Goal: Transaction & Acquisition: Book appointment/travel/reservation

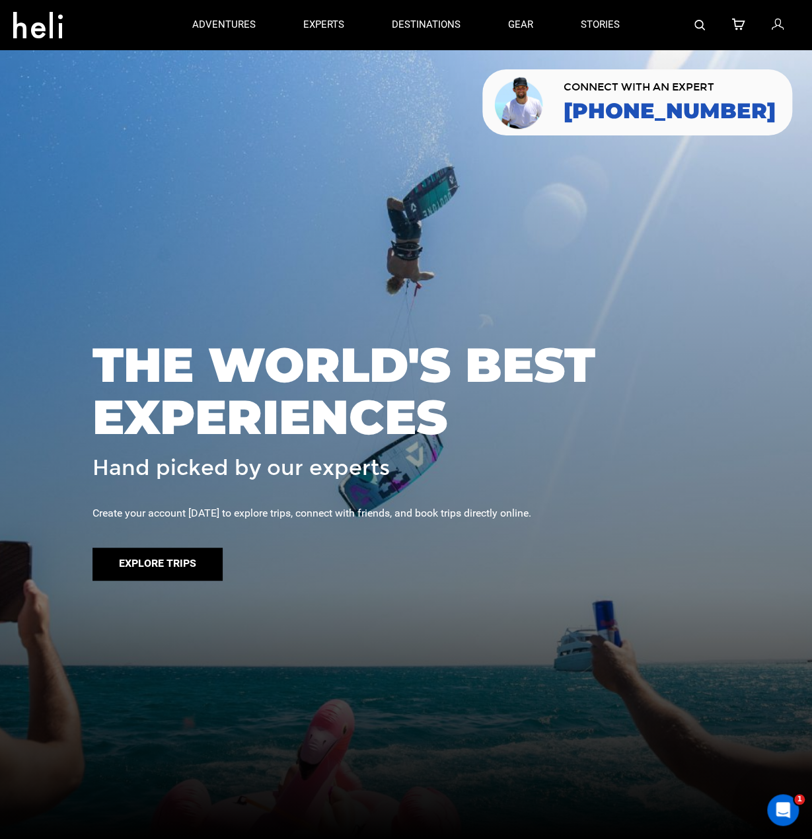
click at [166, 573] on button "Explore Trips" at bounding box center [157, 564] width 130 height 33
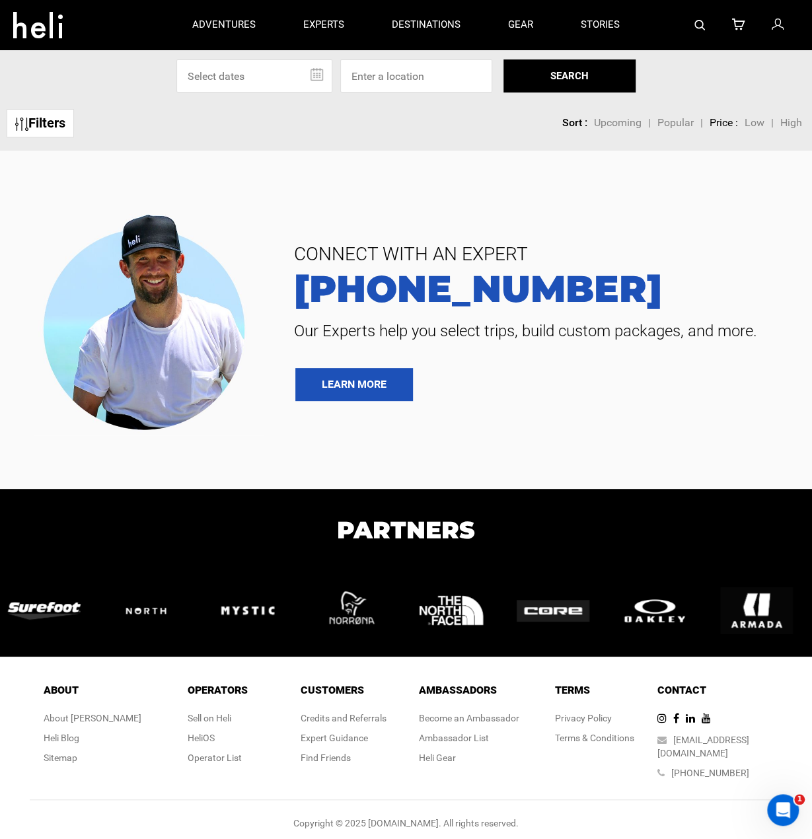
scroll to position [4, 0]
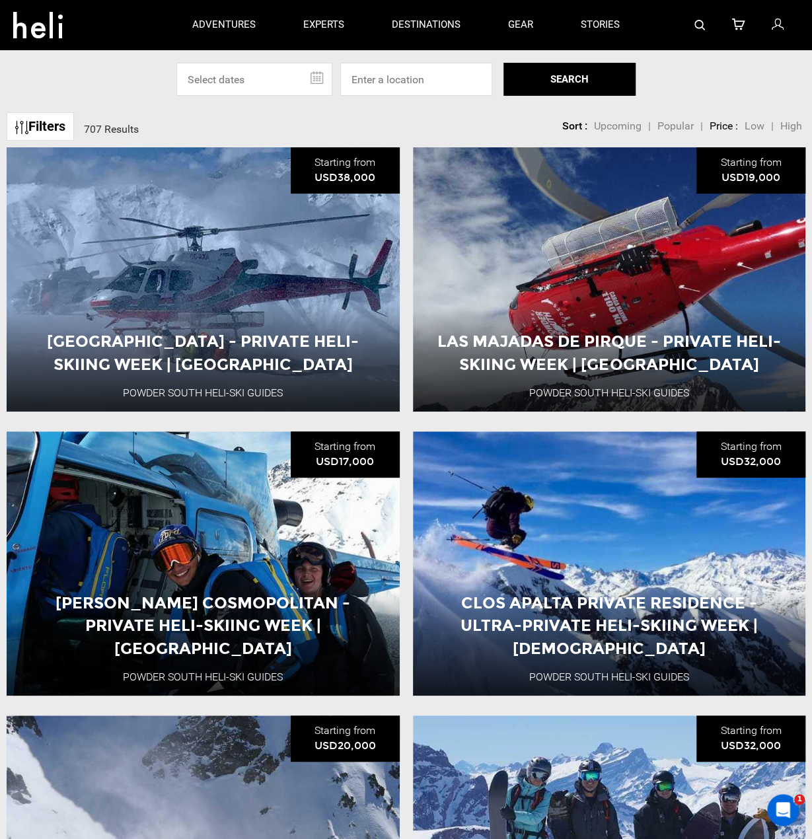
click at [34, 22] on icon at bounding box center [38, 21] width 50 height 21
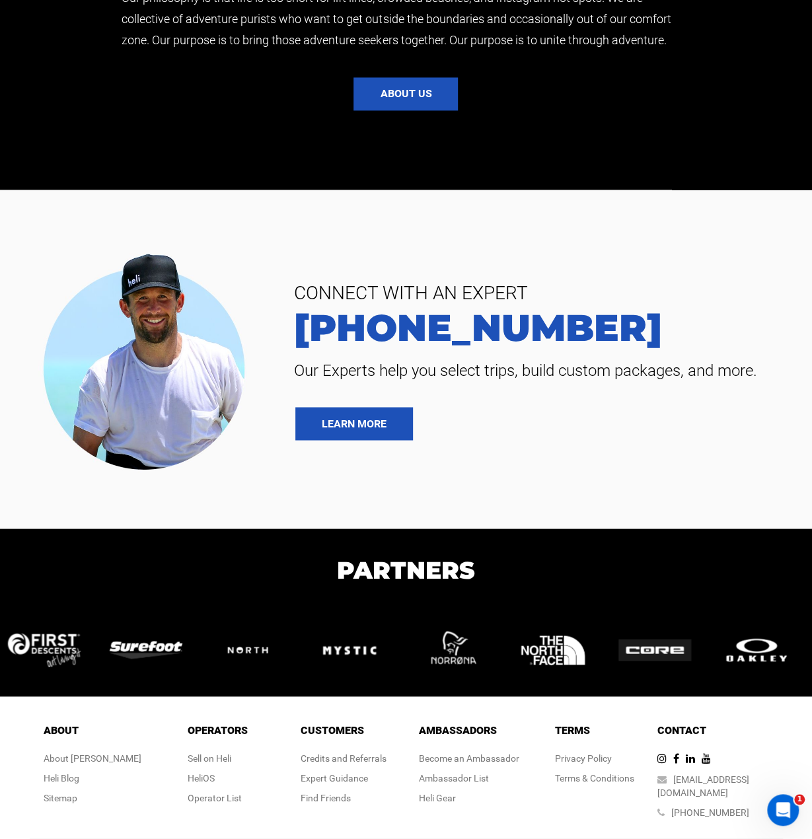
scroll to position [3349, 0]
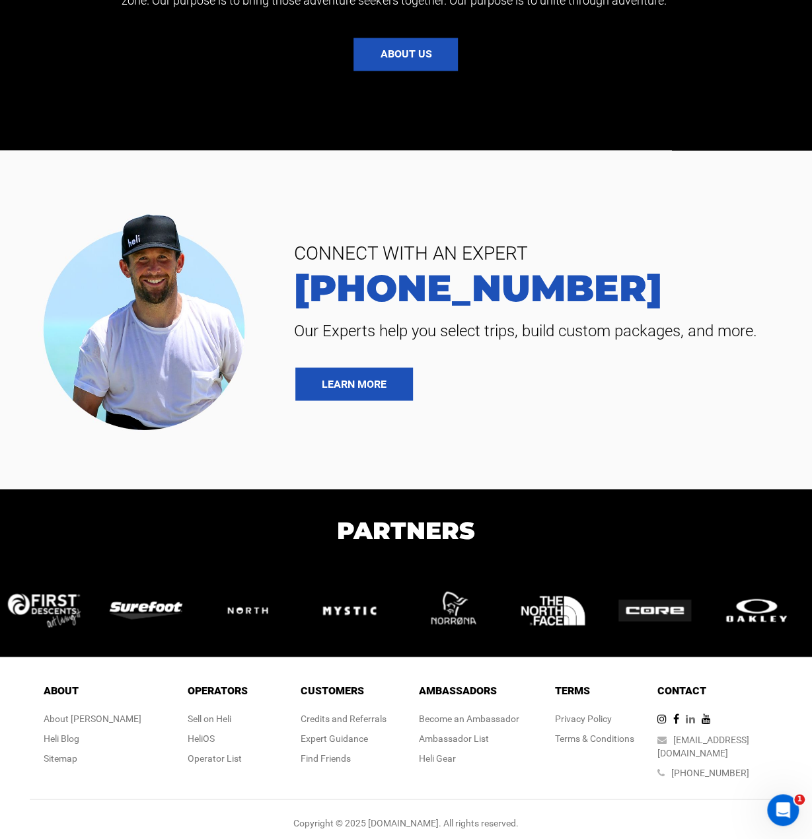
click at [702, 721] on icon at bounding box center [694, 718] width 16 height 11
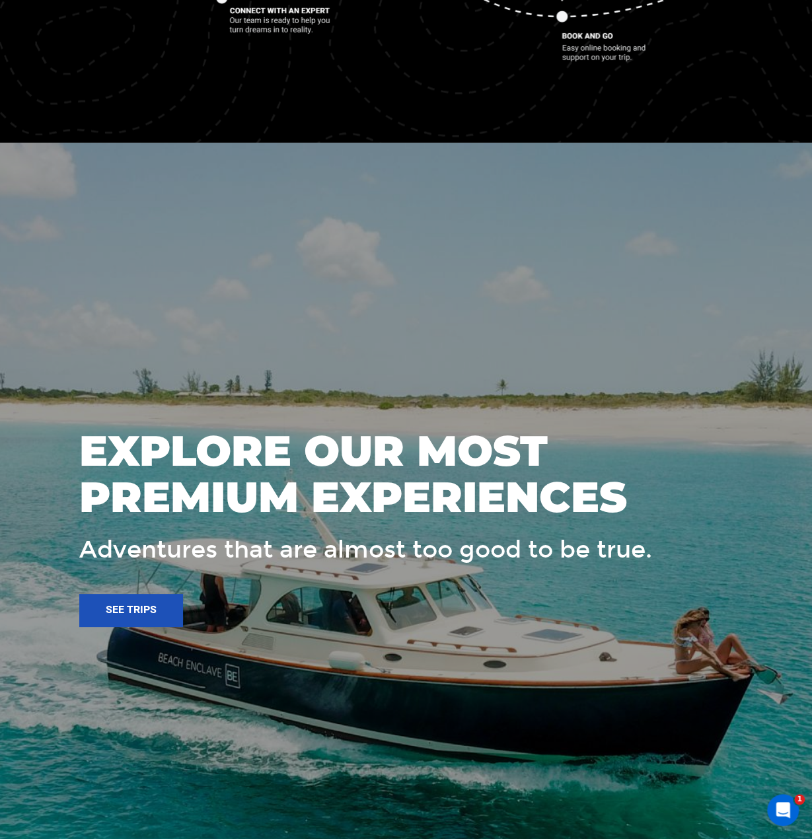
scroll to position [2226, 0]
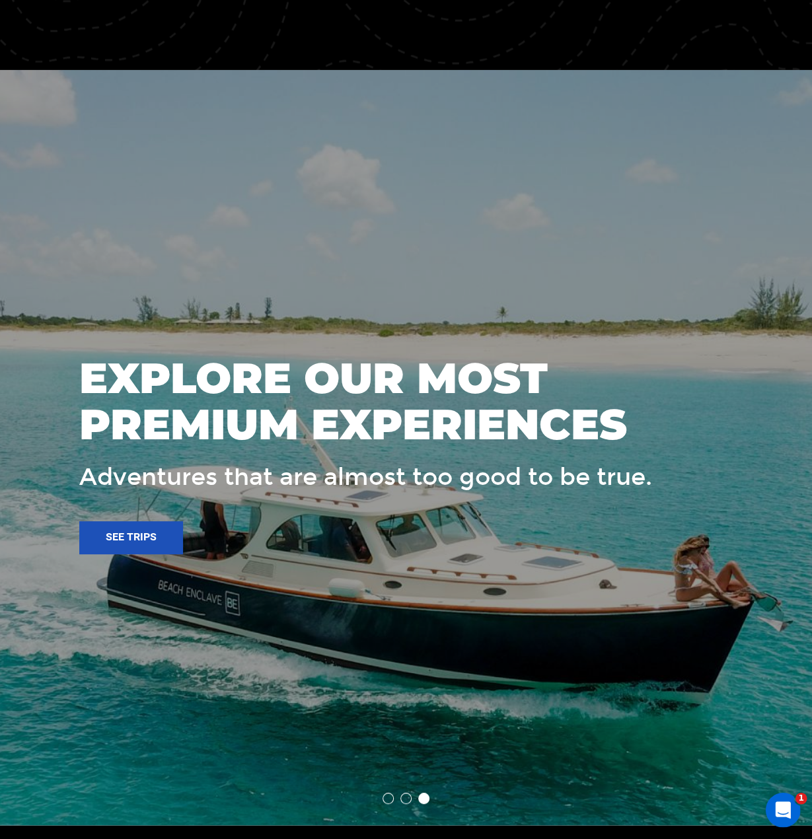
click at [779, 806] on icon "Open Intercom Messenger" at bounding box center [781, 808] width 22 height 22
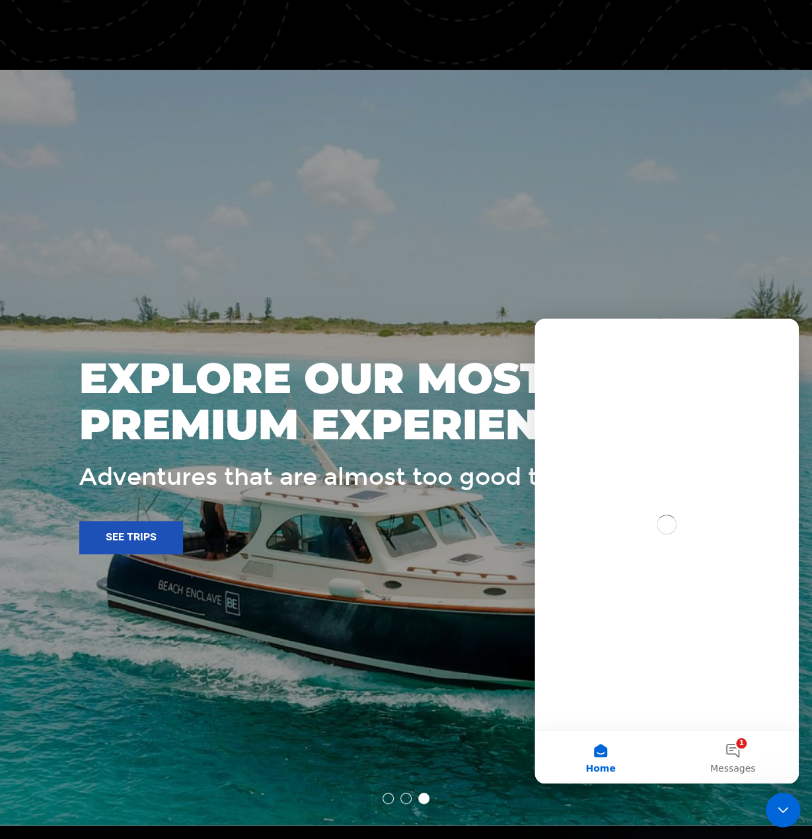
scroll to position [0, 0]
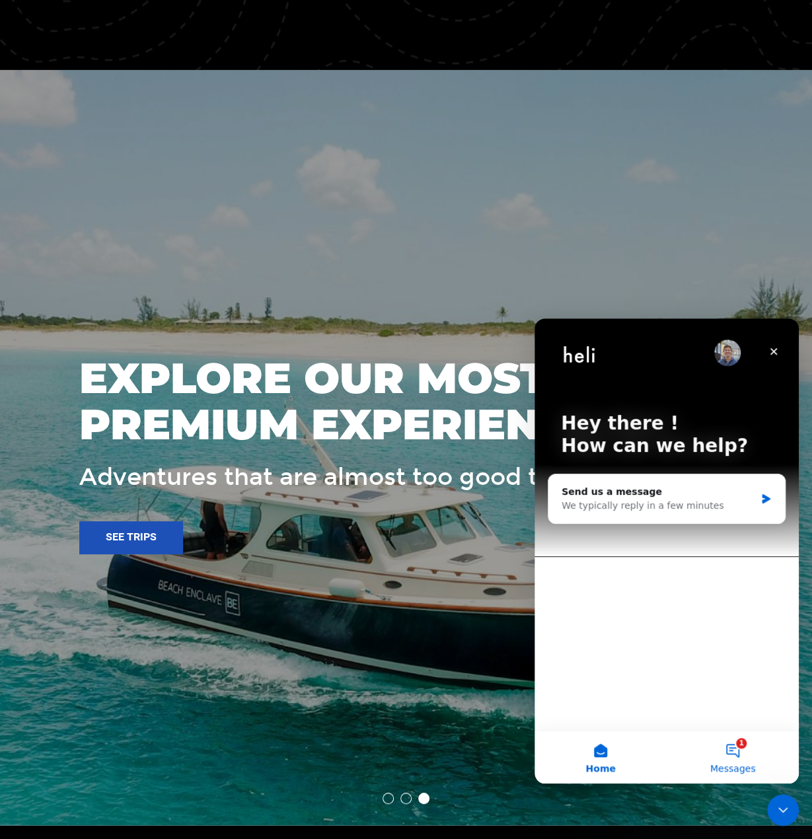
click at [749, 757] on button "1 Messages" at bounding box center [733, 757] width 132 height 53
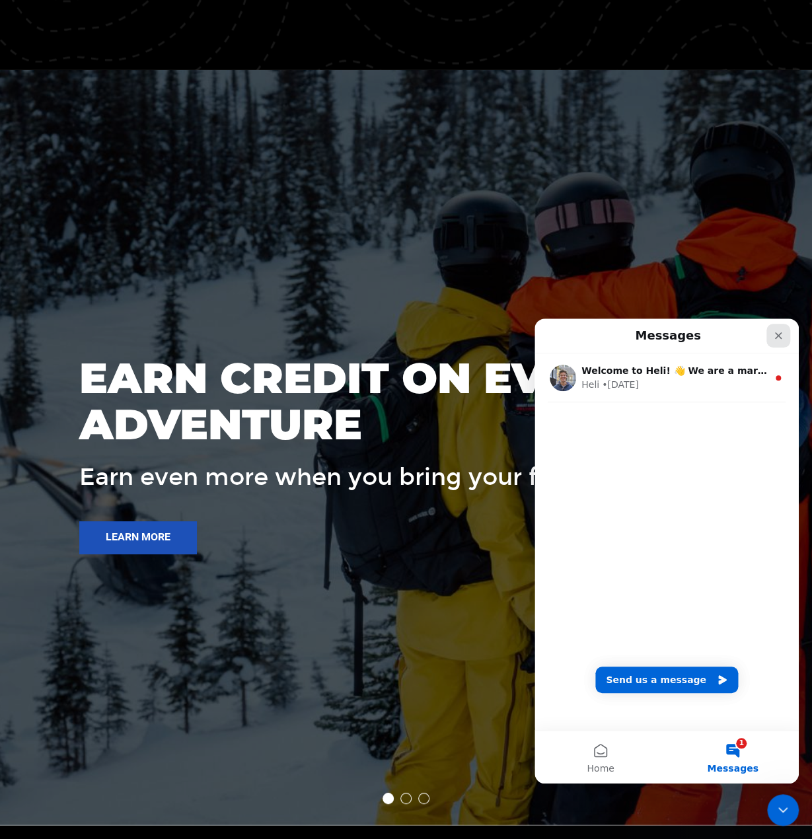
click at [773, 336] on icon "Close" at bounding box center [778, 335] width 11 height 11
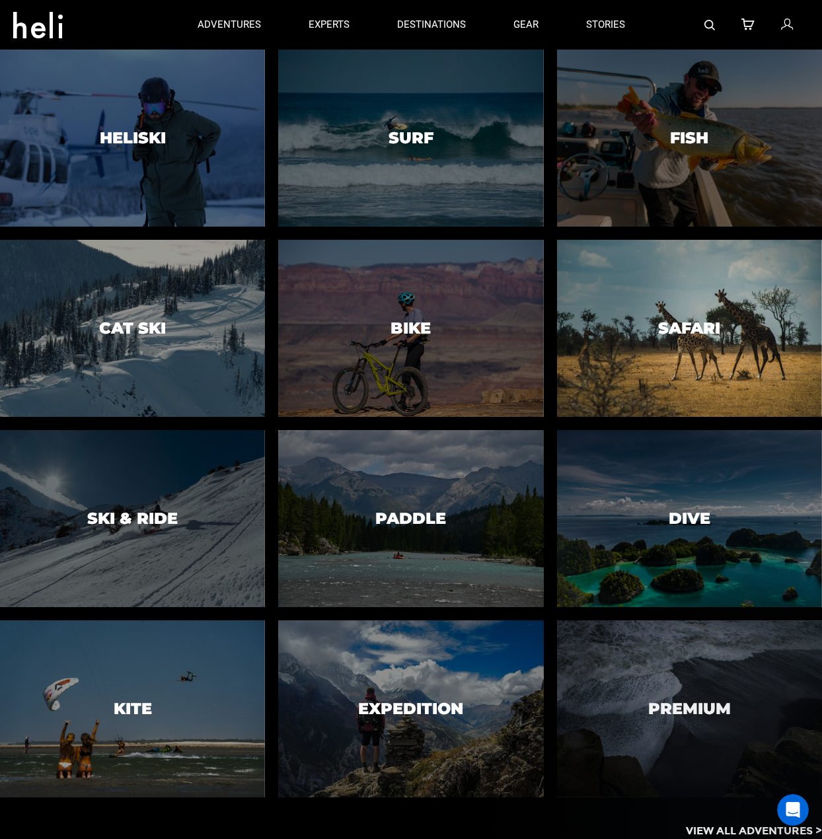
click at [692, 373] on div at bounding box center [689, 328] width 270 height 180
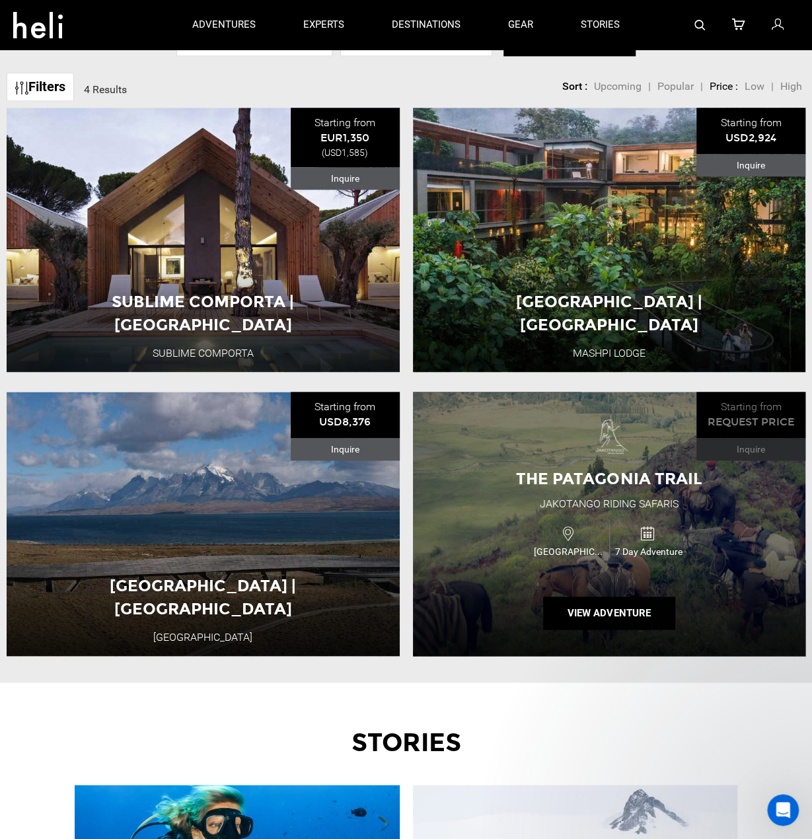
scroll to position [330, 0]
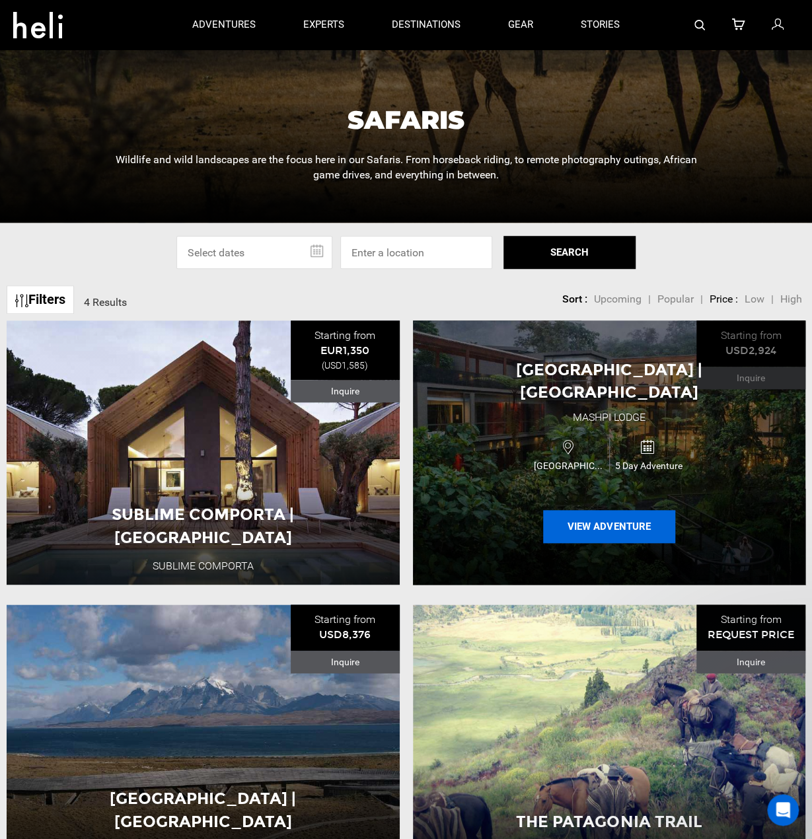
click at [636, 511] on button "View Adventure" at bounding box center [609, 526] width 132 height 33
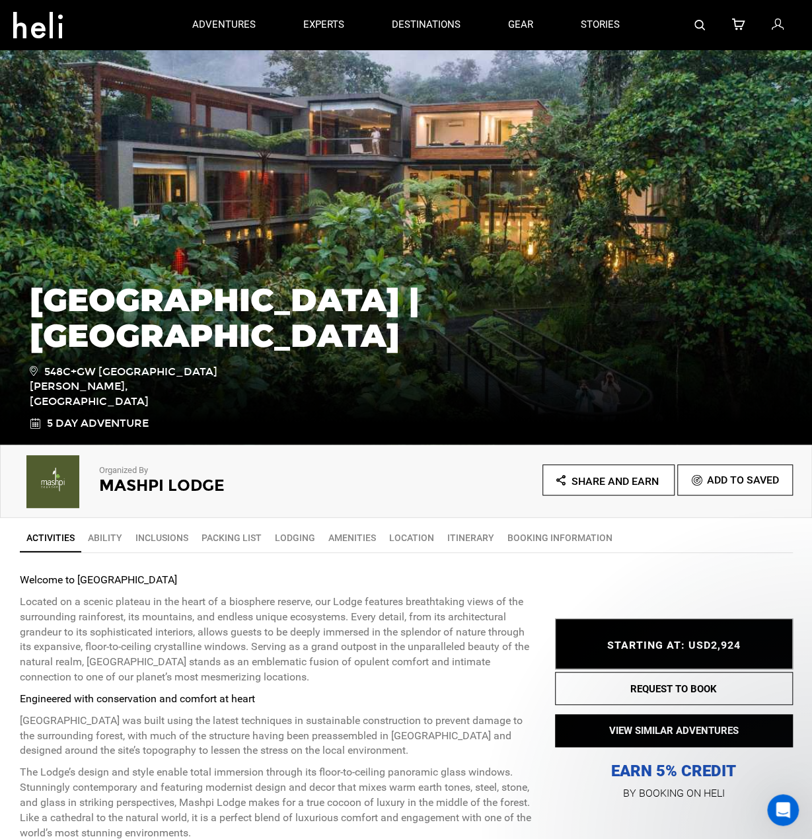
click at [53, 15] on icon at bounding box center [38, 21] width 50 height 21
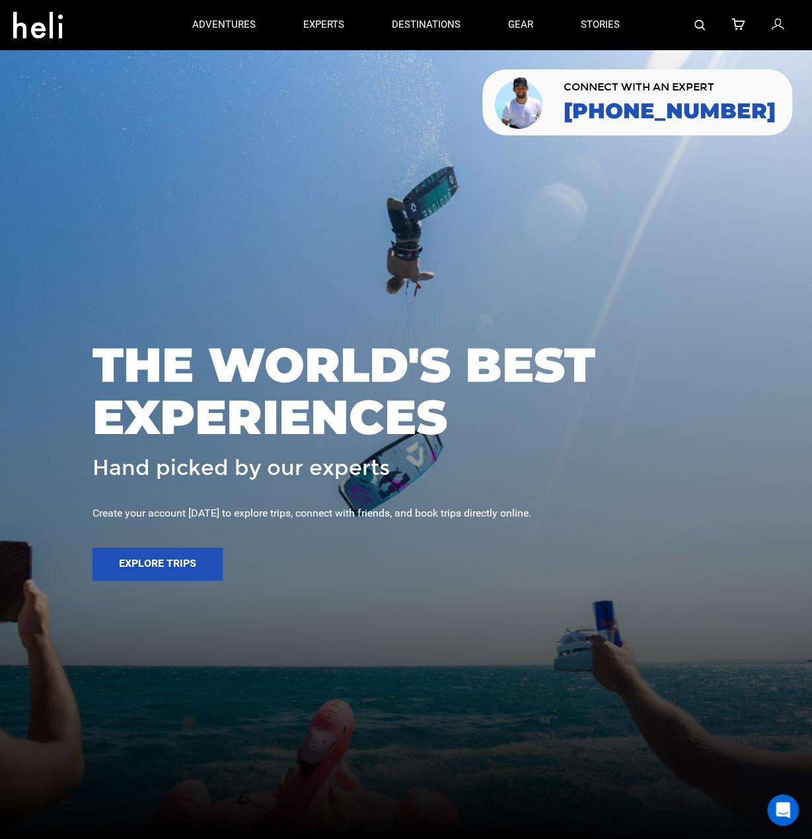
click at [768, 13] on div at bounding box center [720, 25] width 155 height 50
